Goal: Task Accomplishment & Management: Manage account settings

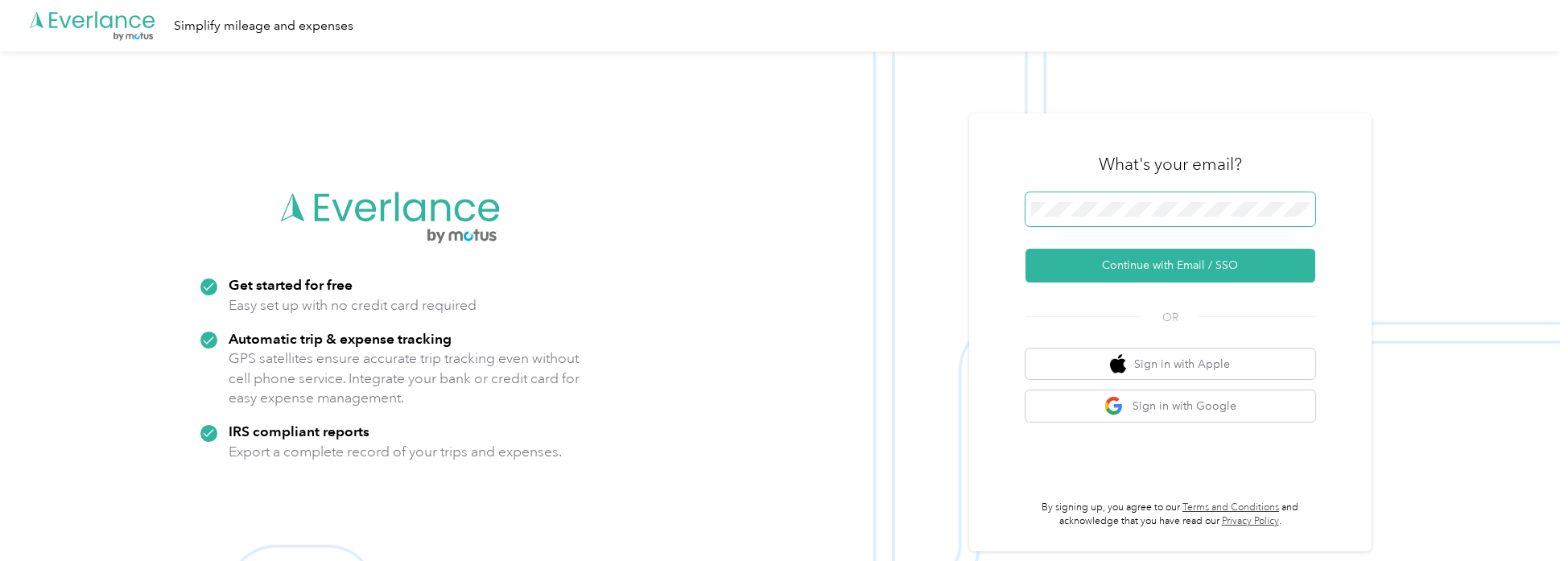
click at [1098, 199] on span at bounding box center [1171, 209] width 290 height 34
click at [1103, 264] on button "Continue with Email / SSO" at bounding box center [1171, 265] width 290 height 34
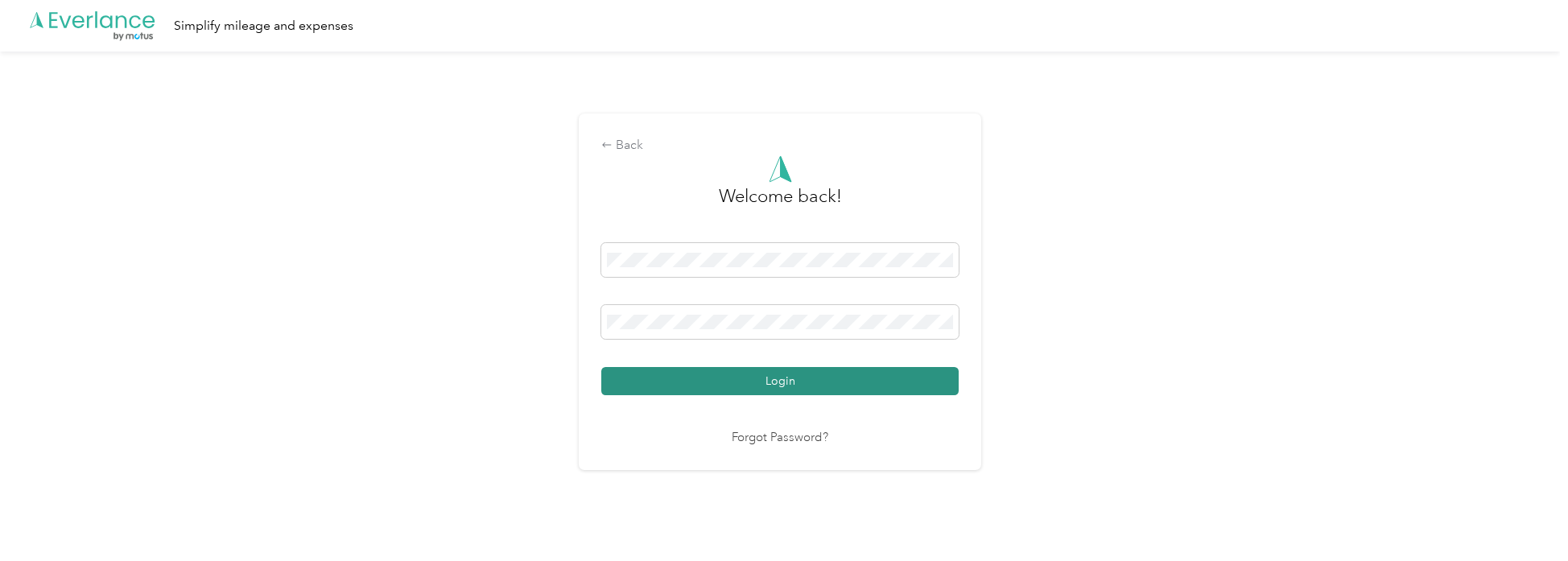
click at [884, 375] on button "Login" at bounding box center [780, 381] width 358 height 28
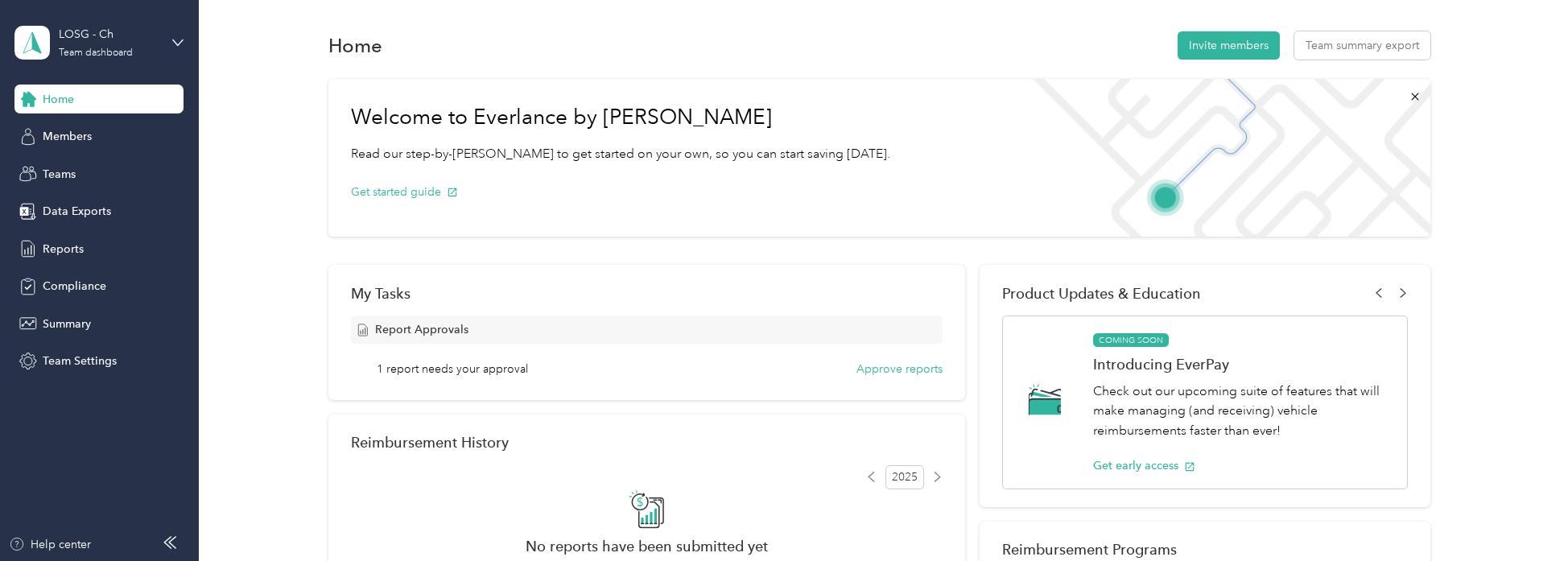
scroll to position [81, 0]
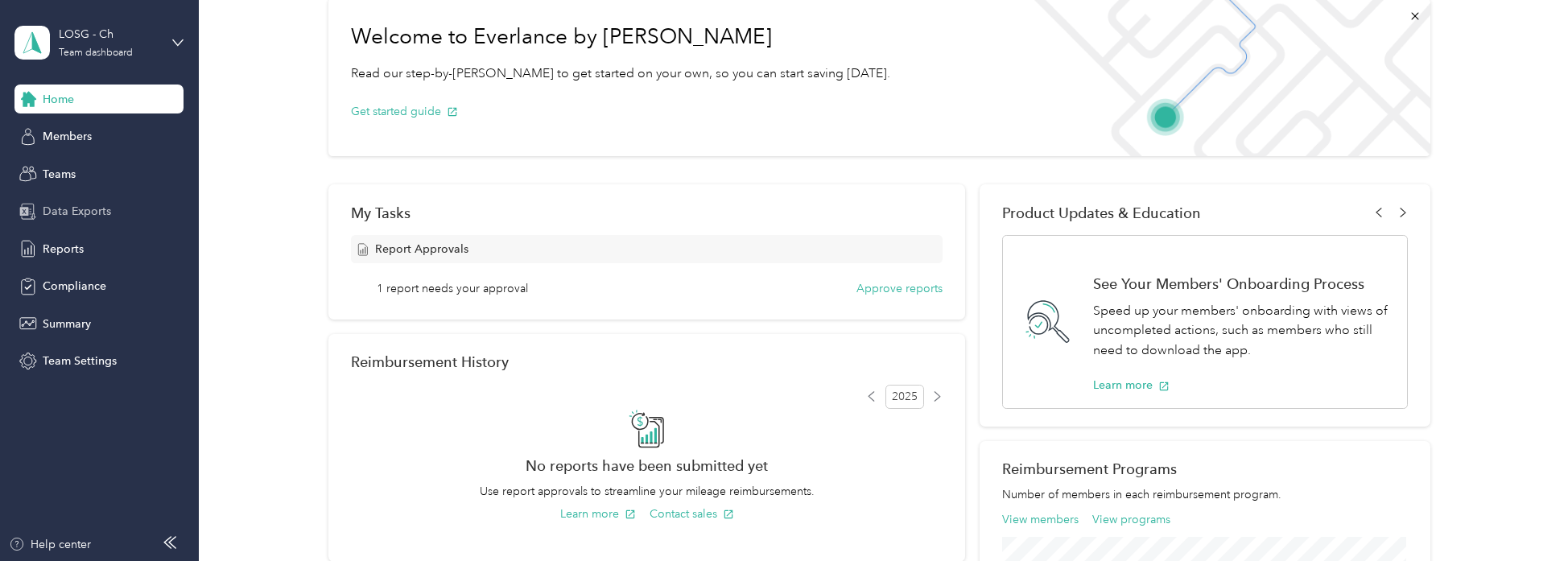
click at [86, 209] on span "Data Exports" at bounding box center [76, 212] width 68 height 17
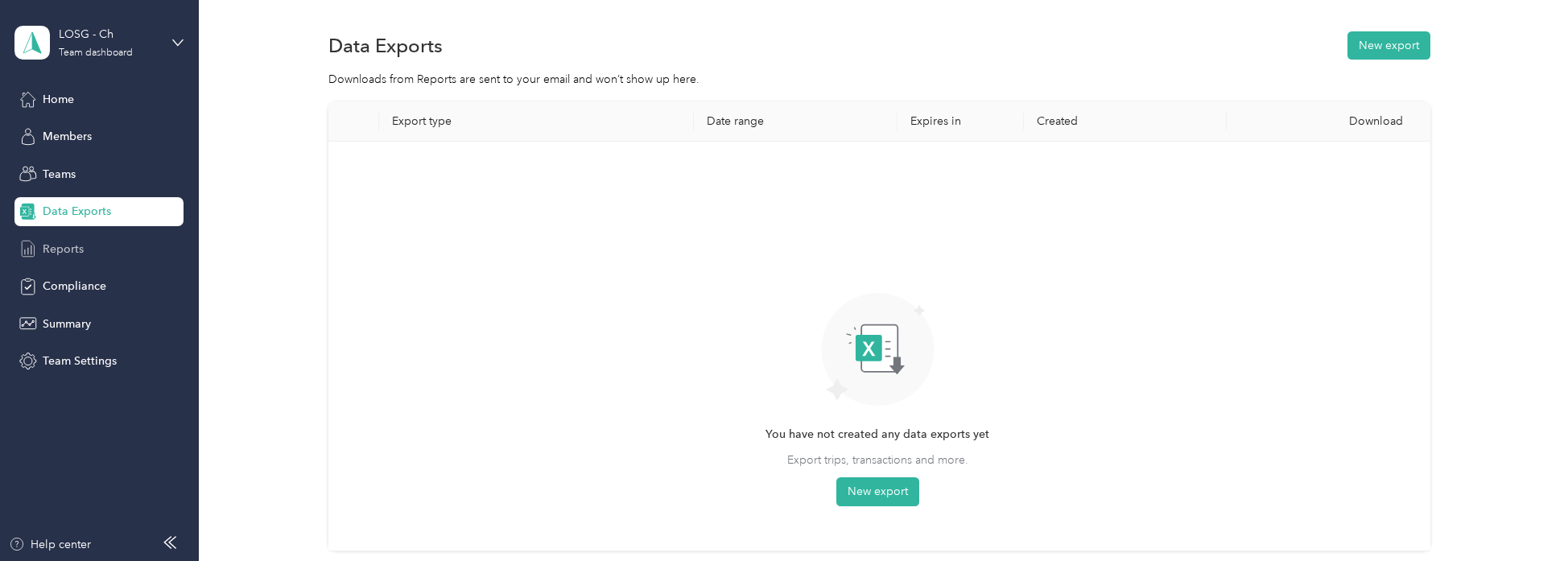
click at [78, 253] on span "Reports" at bounding box center [62, 249] width 41 height 17
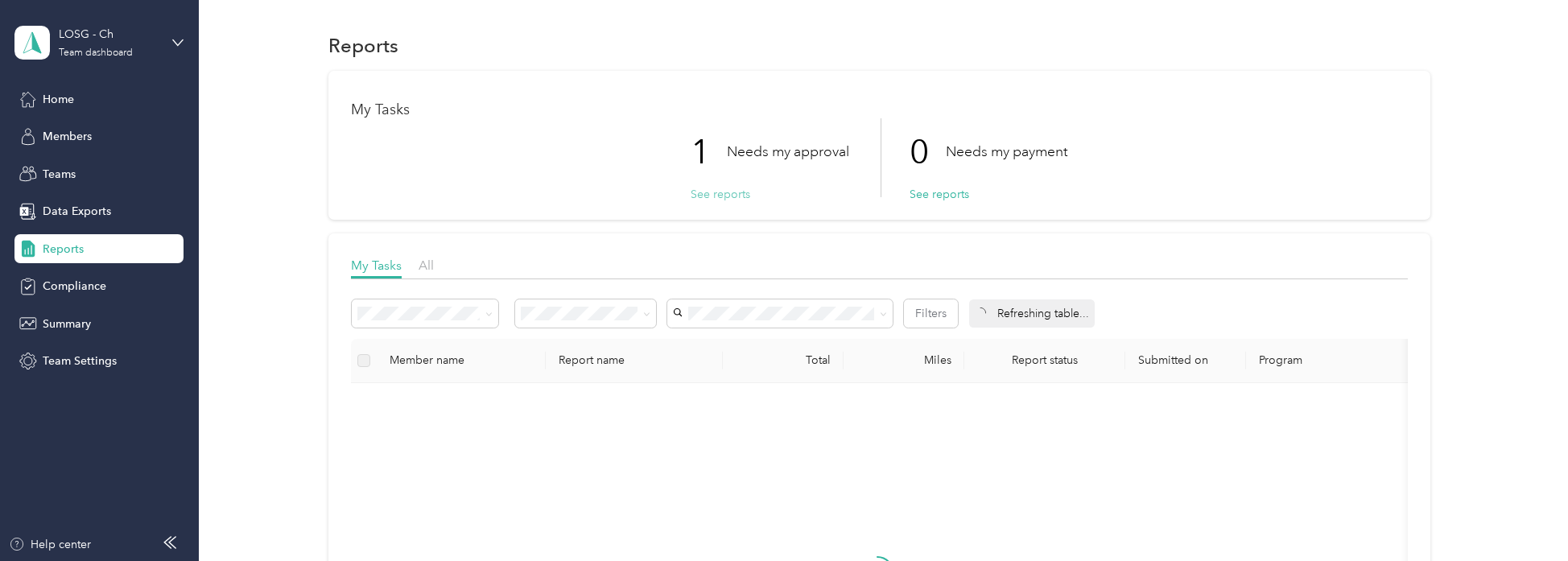
click at [704, 194] on button "See reports" at bounding box center [720, 195] width 59 height 17
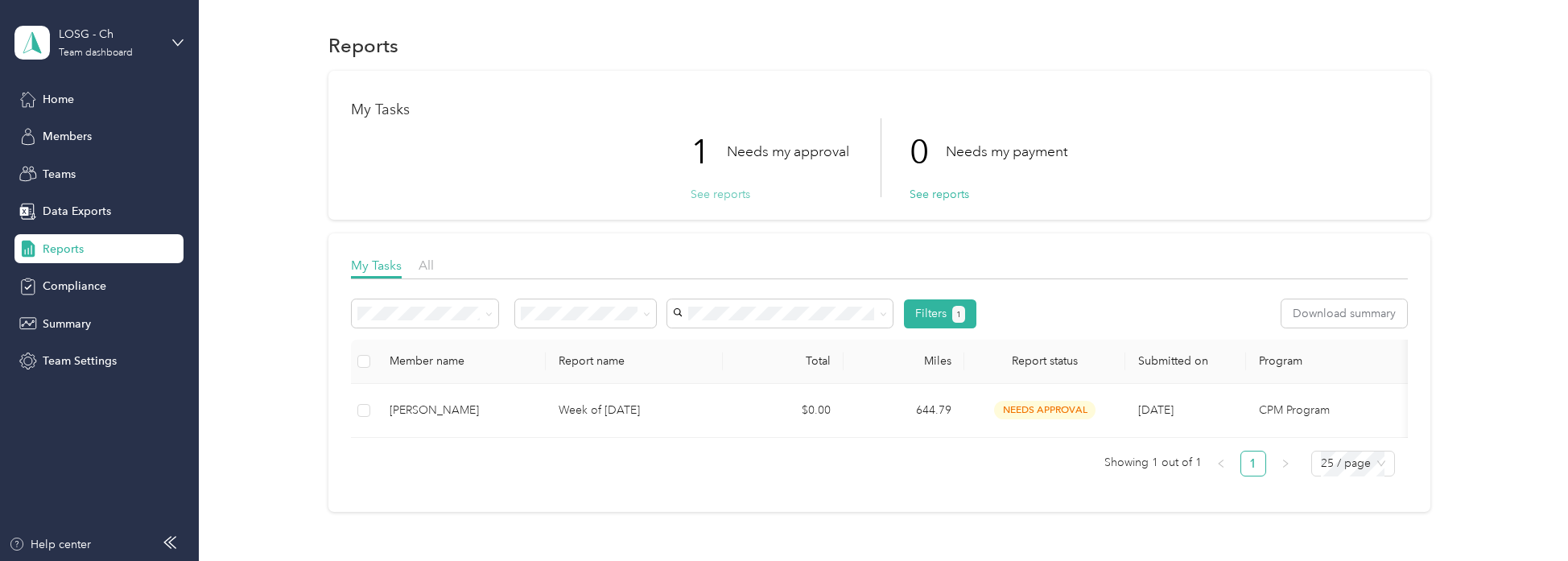
click at [704, 194] on button "See reports" at bounding box center [720, 195] width 59 height 17
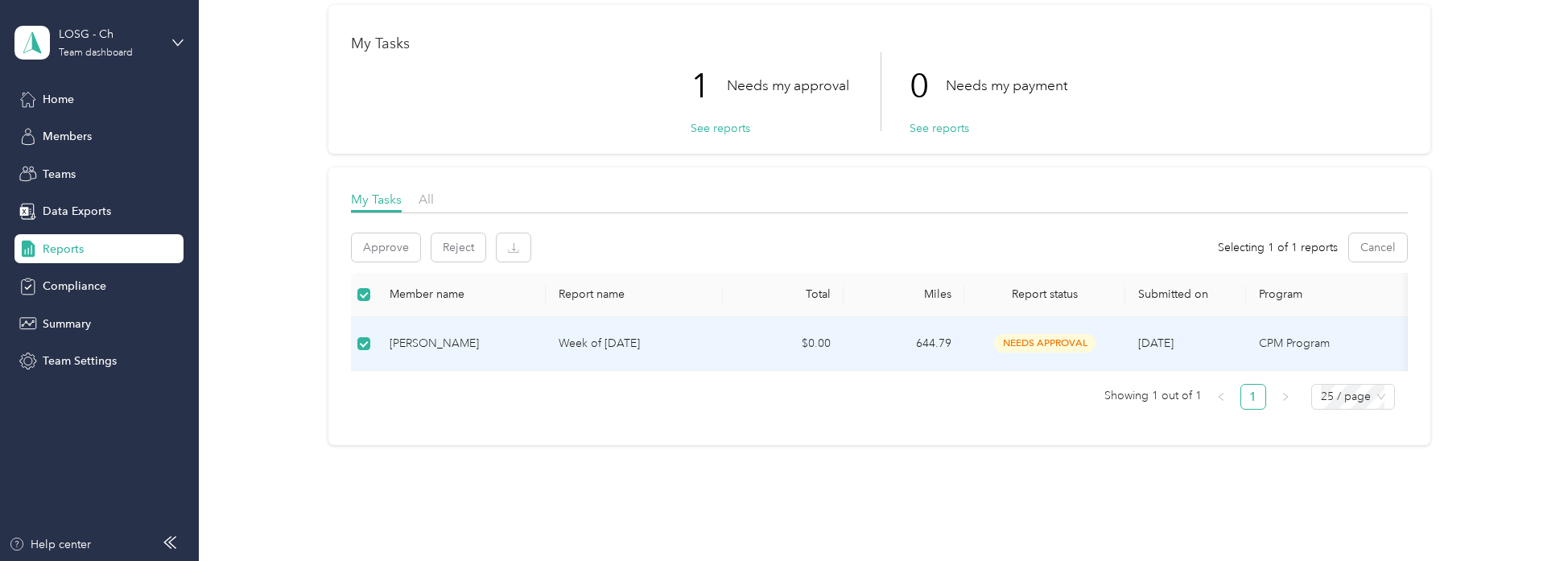
scroll to position [46, 0]
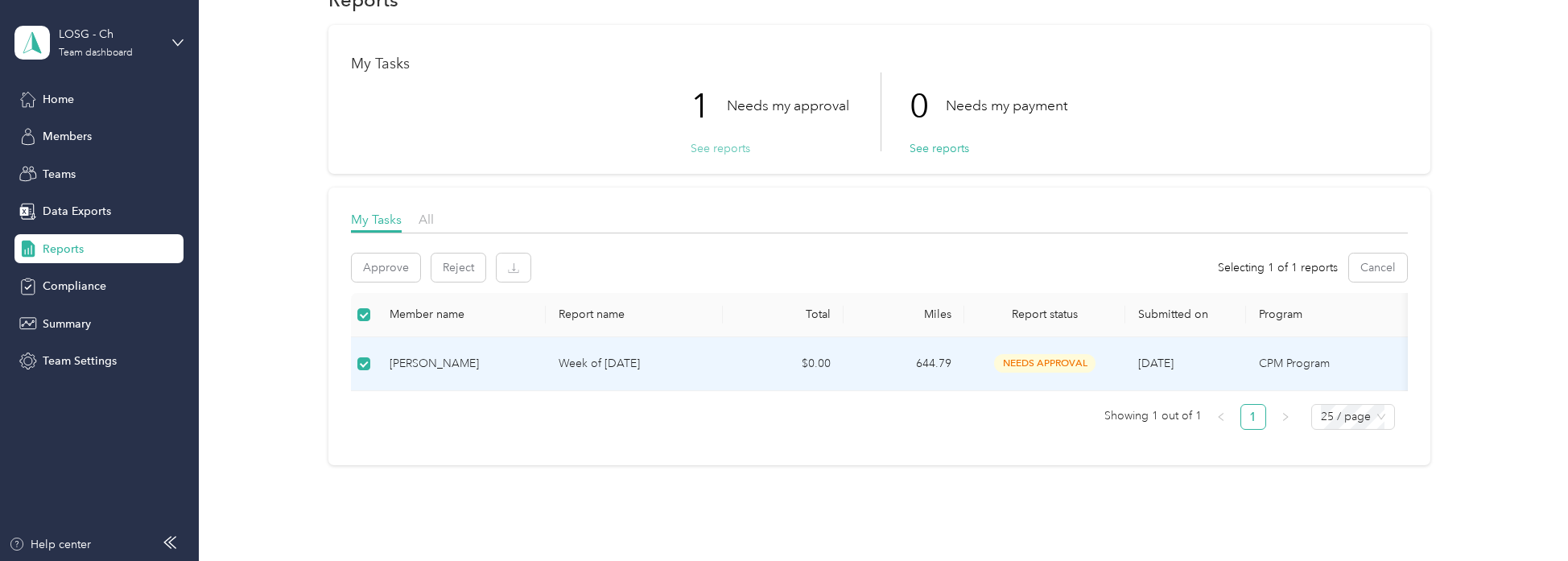
click at [721, 148] on button "See reports" at bounding box center [720, 149] width 59 height 17
click at [68, 285] on span "Compliance" at bounding box center [74, 287] width 63 height 17
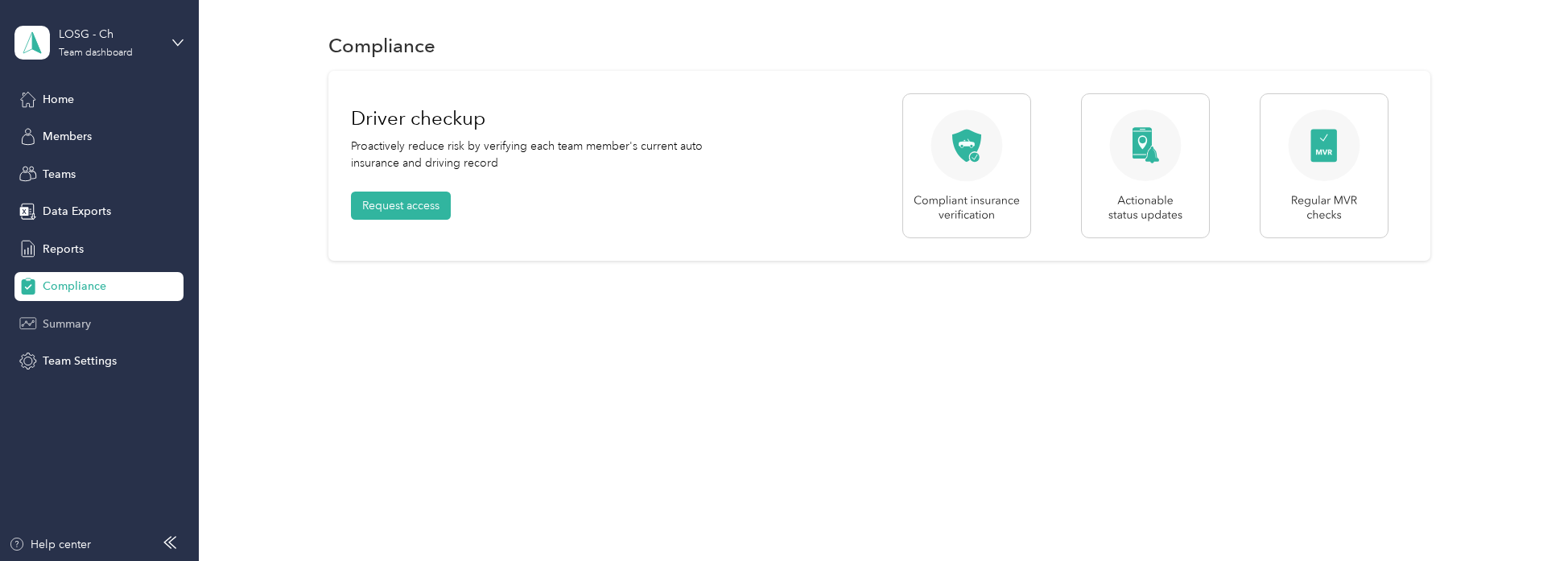
click at [65, 324] on span "Summary" at bounding box center [66, 324] width 48 height 17
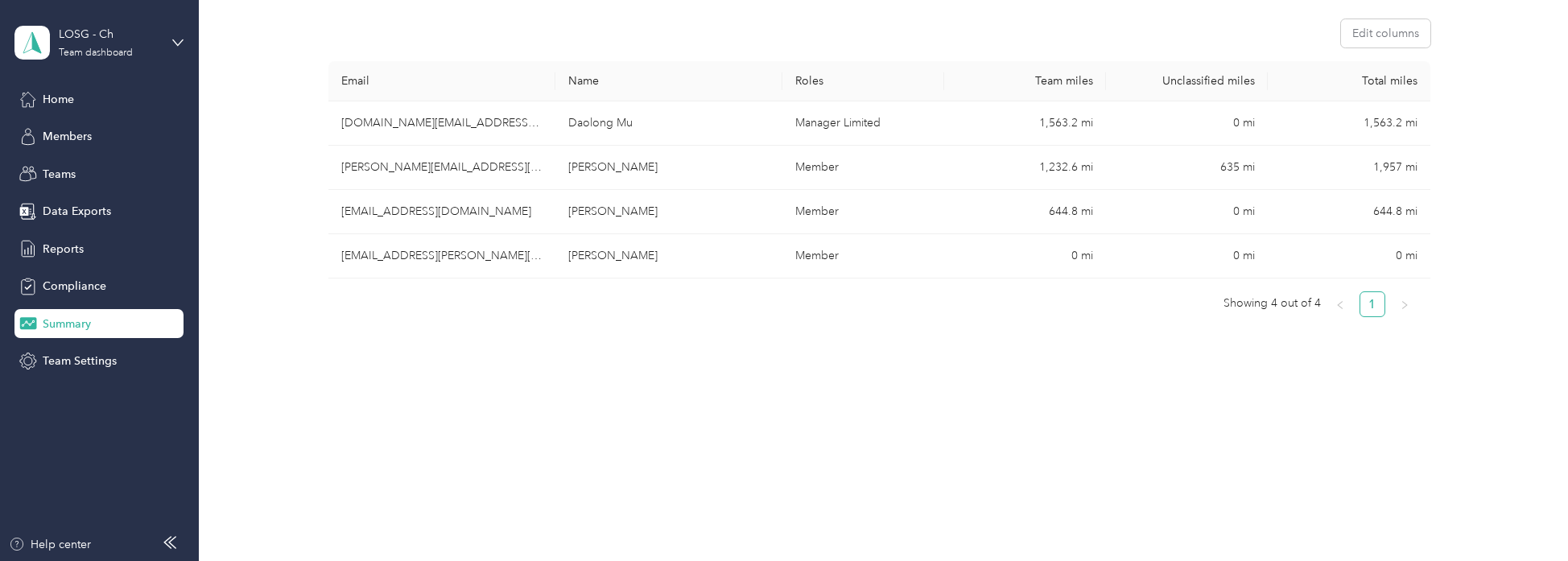
scroll to position [69, 0]
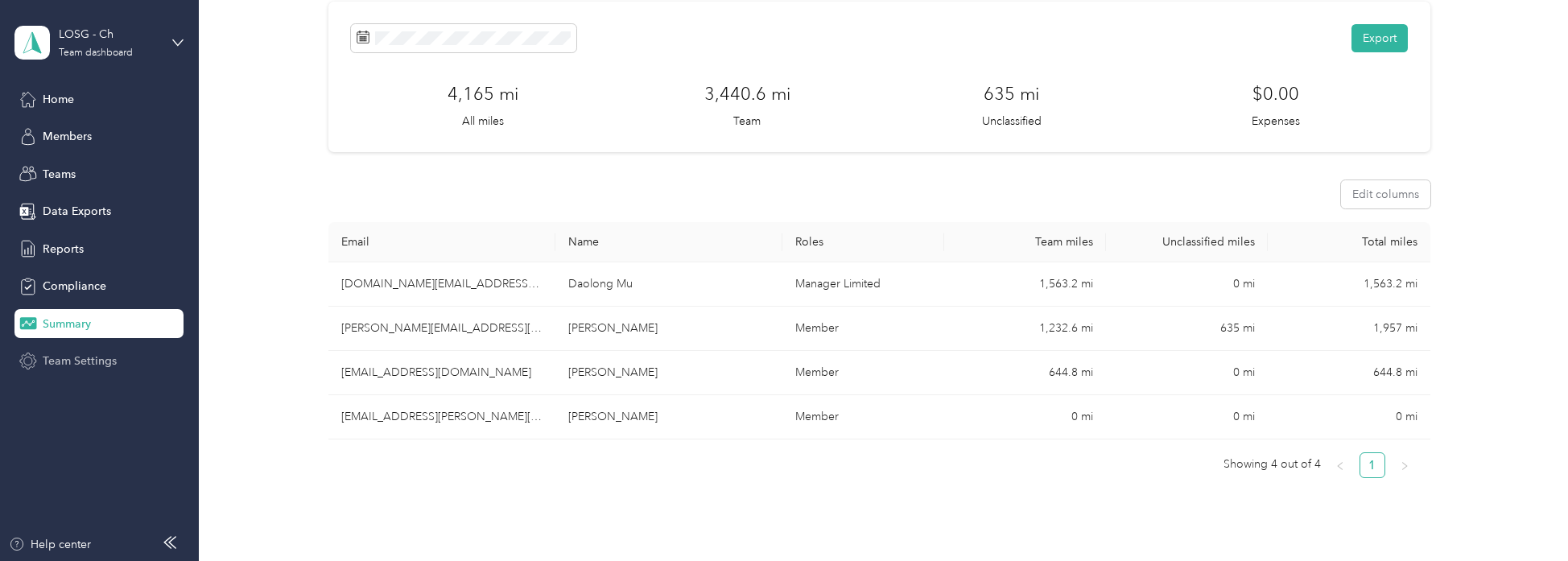
click at [57, 355] on span "Team Settings" at bounding box center [79, 362] width 74 height 17
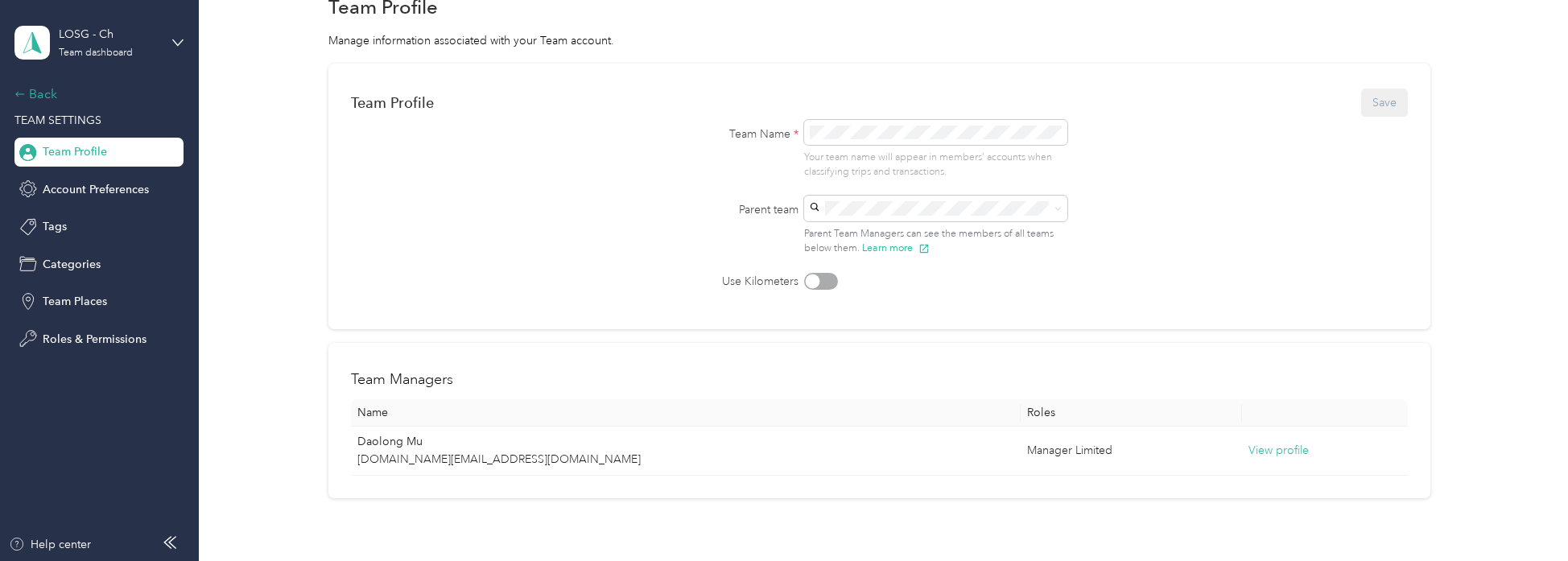
click at [43, 98] on div "Back" at bounding box center [95, 94] width 161 height 19
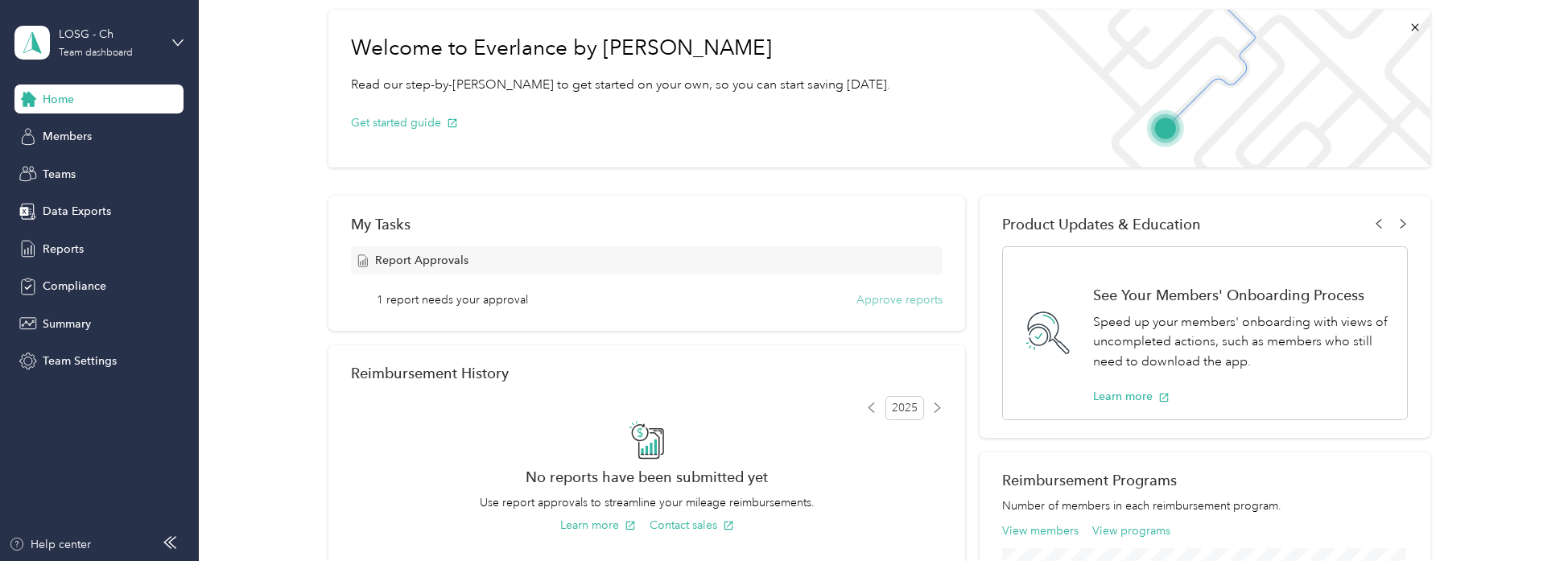
click at [876, 298] on button "Approve reports" at bounding box center [900, 300] width 86 height 17
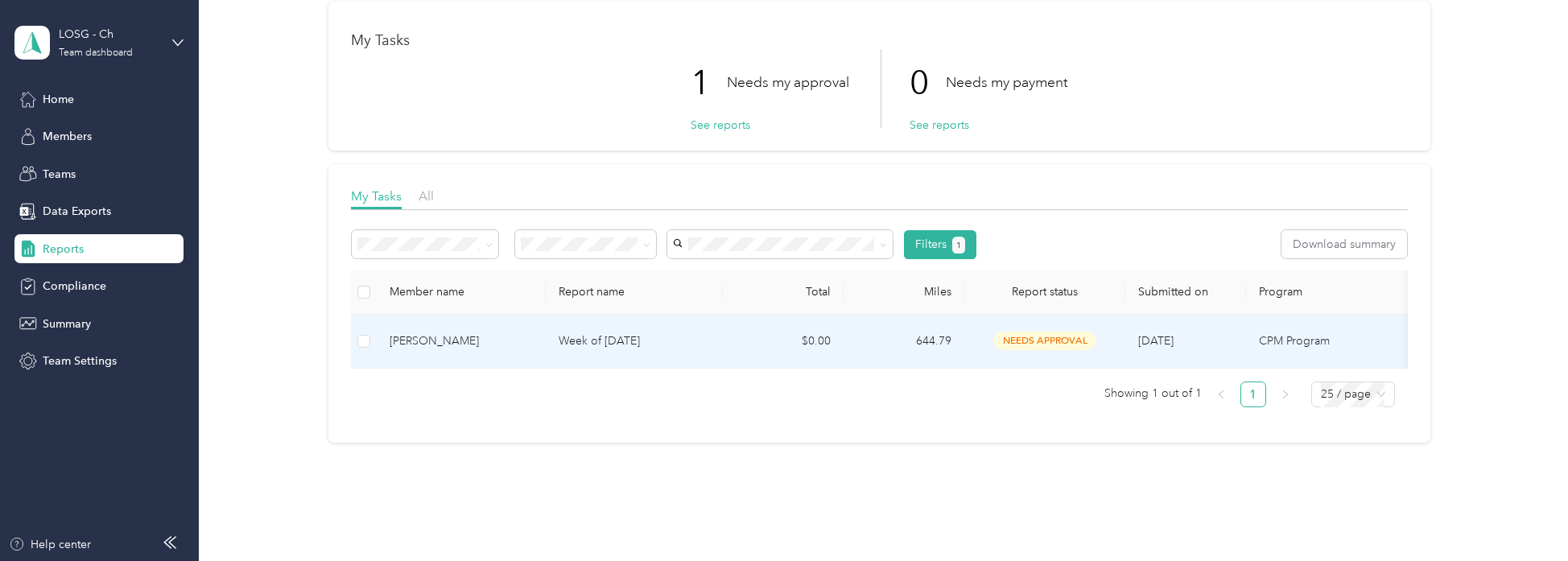
click at [1047, 339] on span "needs approval" at bounding box center [1045, 340] width 102 height 18
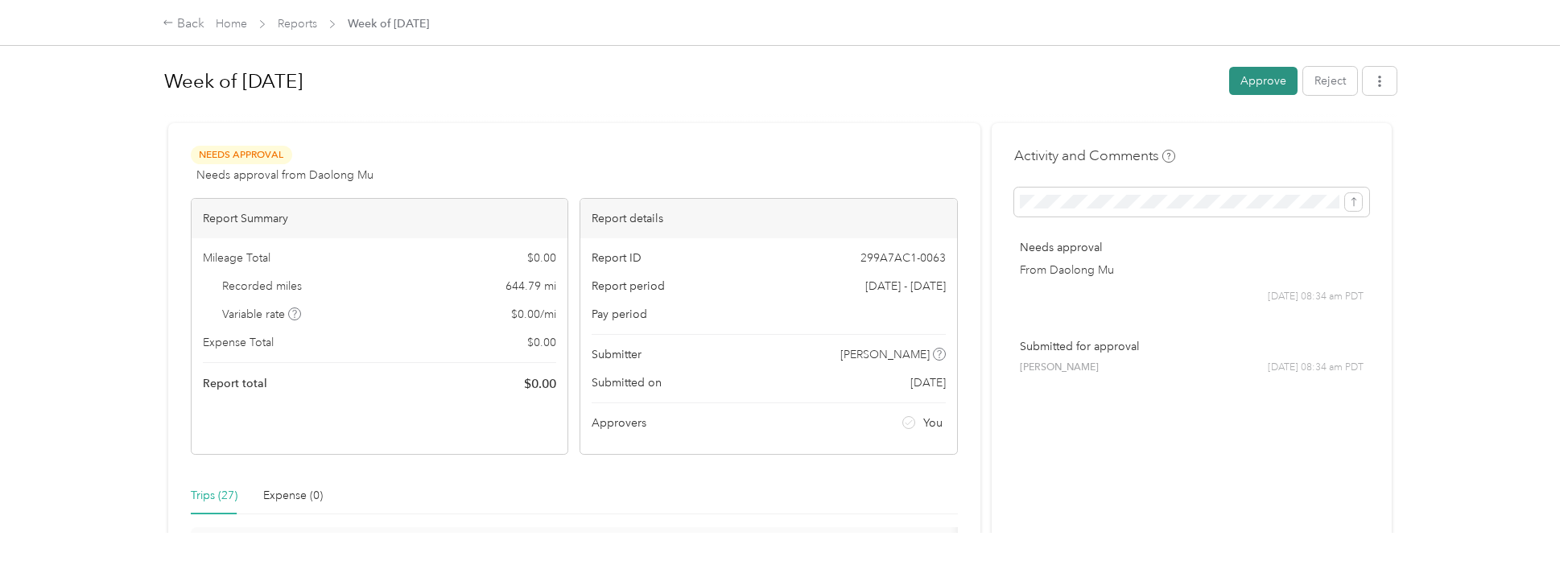
click at [1245, 82] on button "Approve" at bounding box center [1263, 81] width 68 height 28
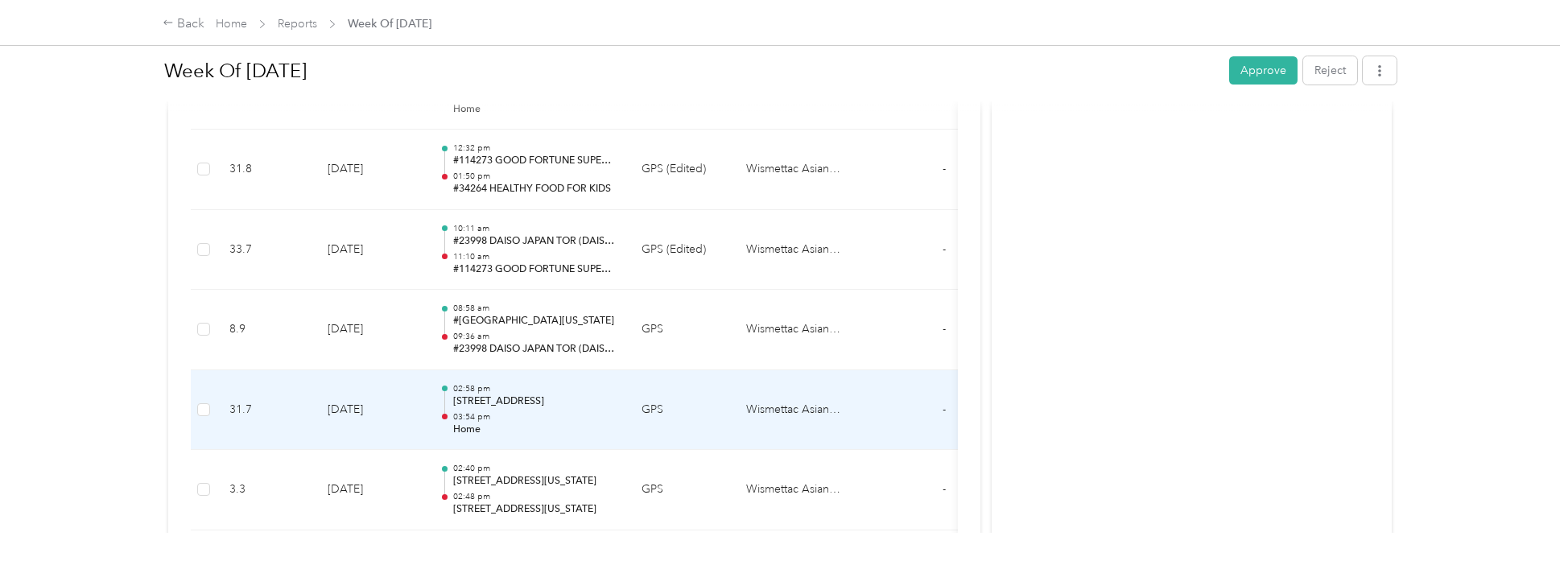
scroll to position [2246, 0]
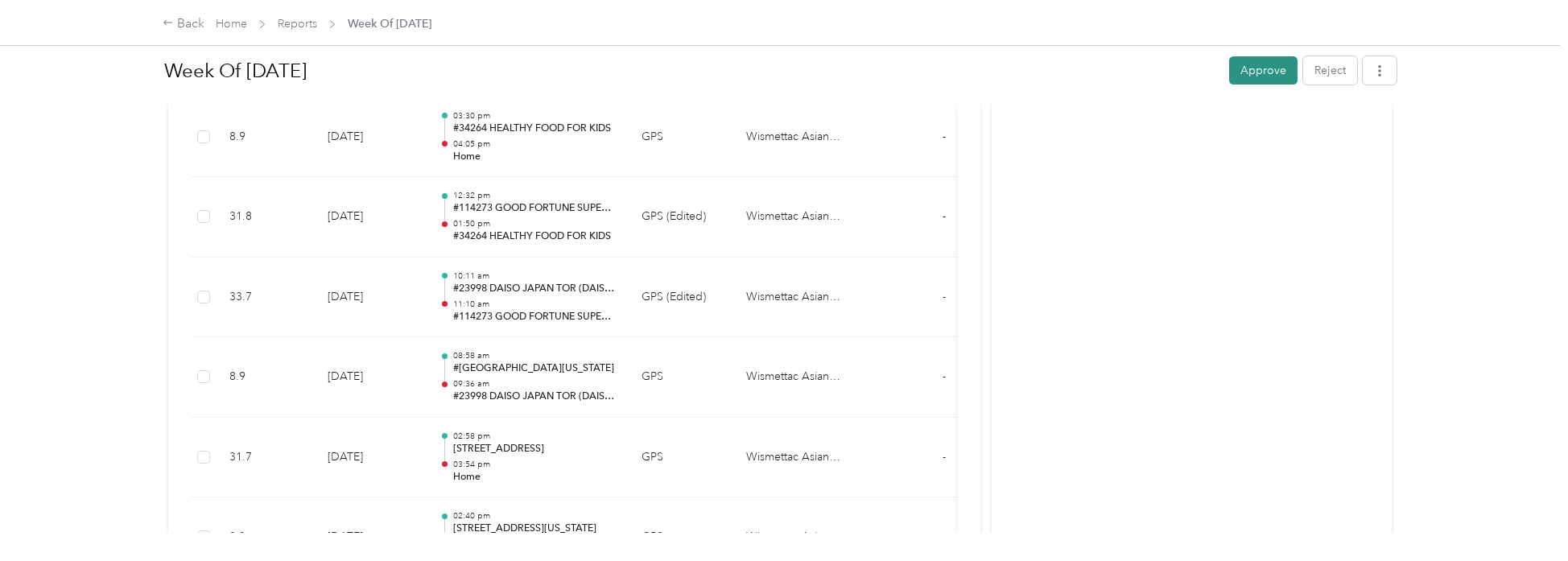
click at [1237, 77] on button "Approve" at bounding box center [1263, 70] width 68 height 28
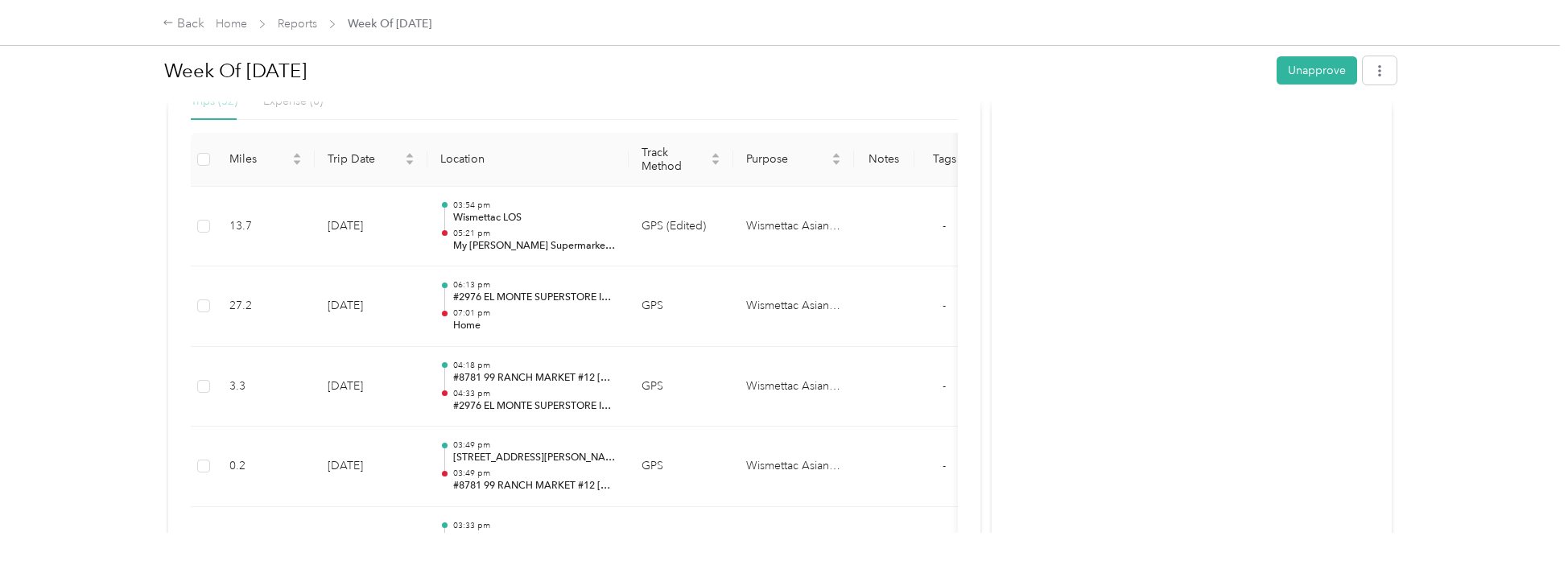
scroll to position [0, 0]
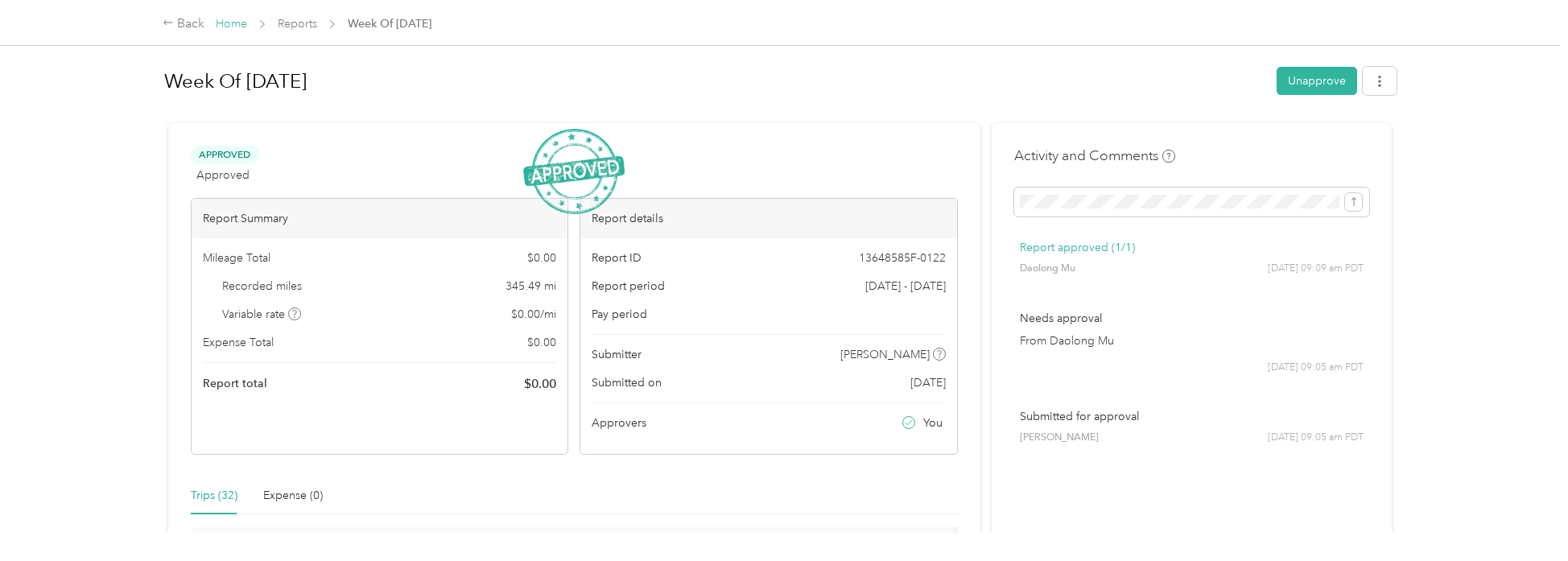
click at [233, 24] on link "Home" at bounding box center [231, 24] width 32 height 13
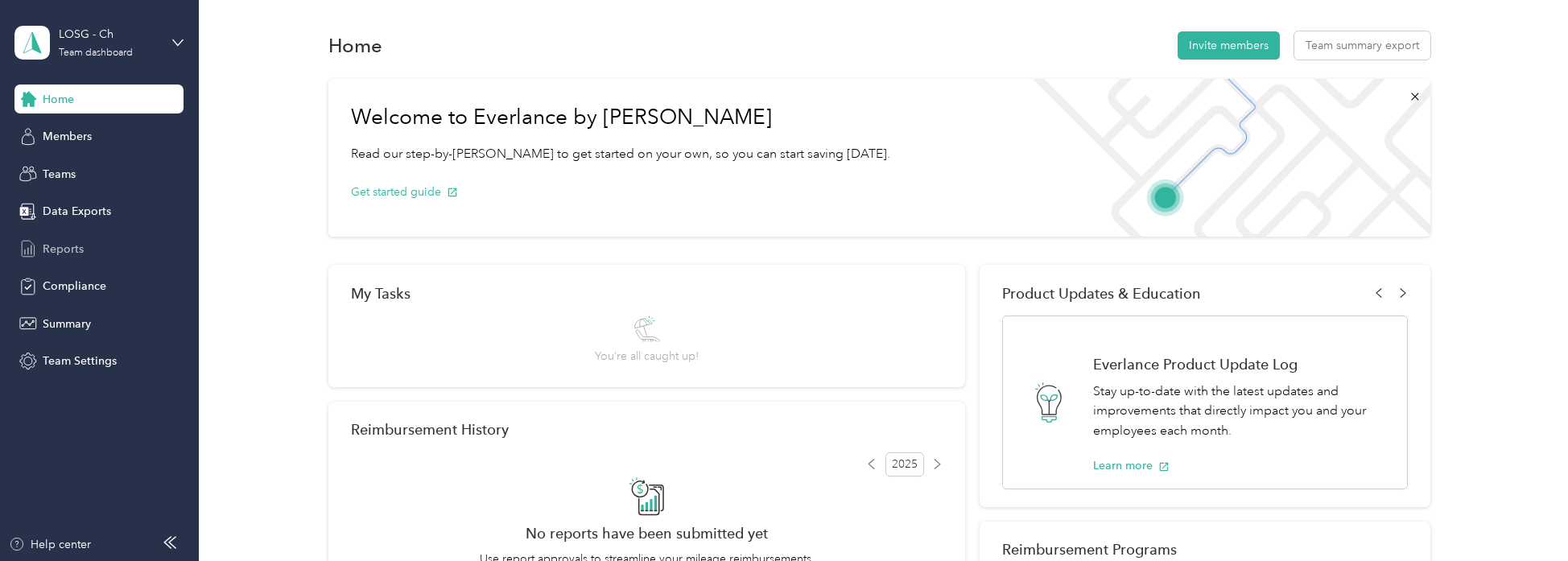
click at [73, 247] on span "Reports" at bounding box center [62, 249] width 41 height 17
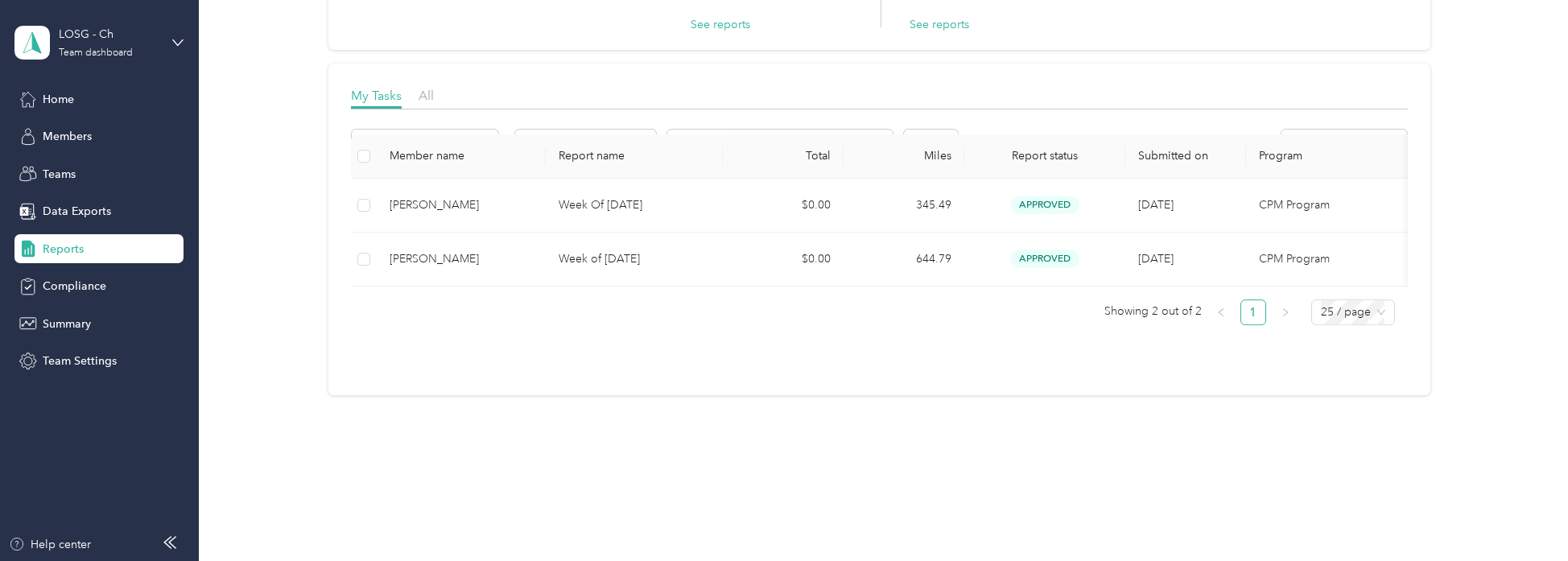
scroll to position [180, 0]
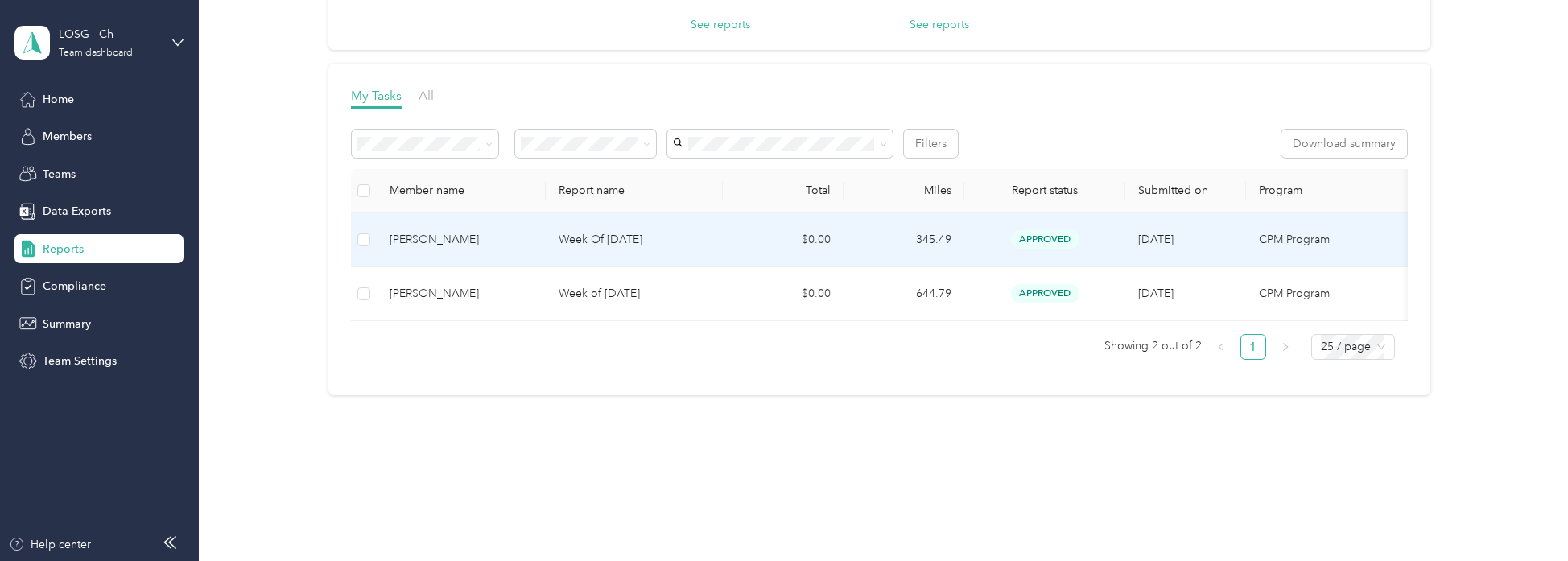
click at [429, 231] on div "[PERSON_NAME]" at bounding box center [460, 240] width 143 height 17
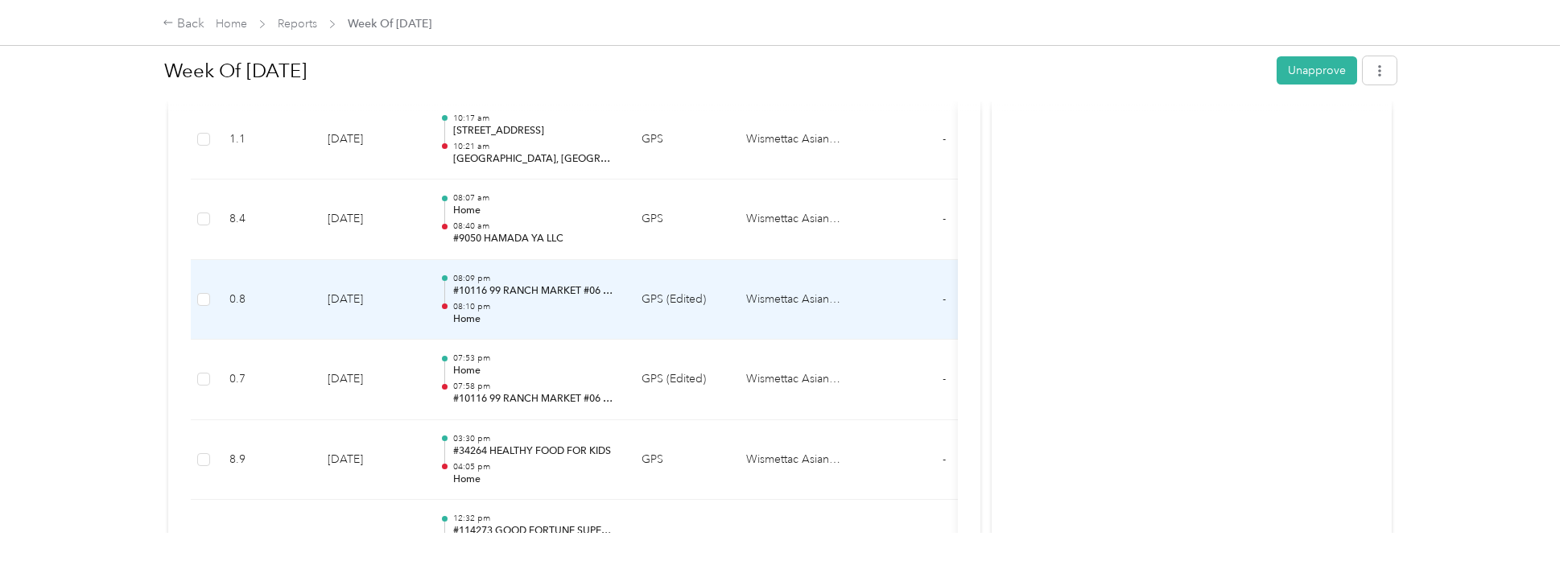
scroll to position [1945, 0]
